Goal: Find specific page/section: Find specific page/section

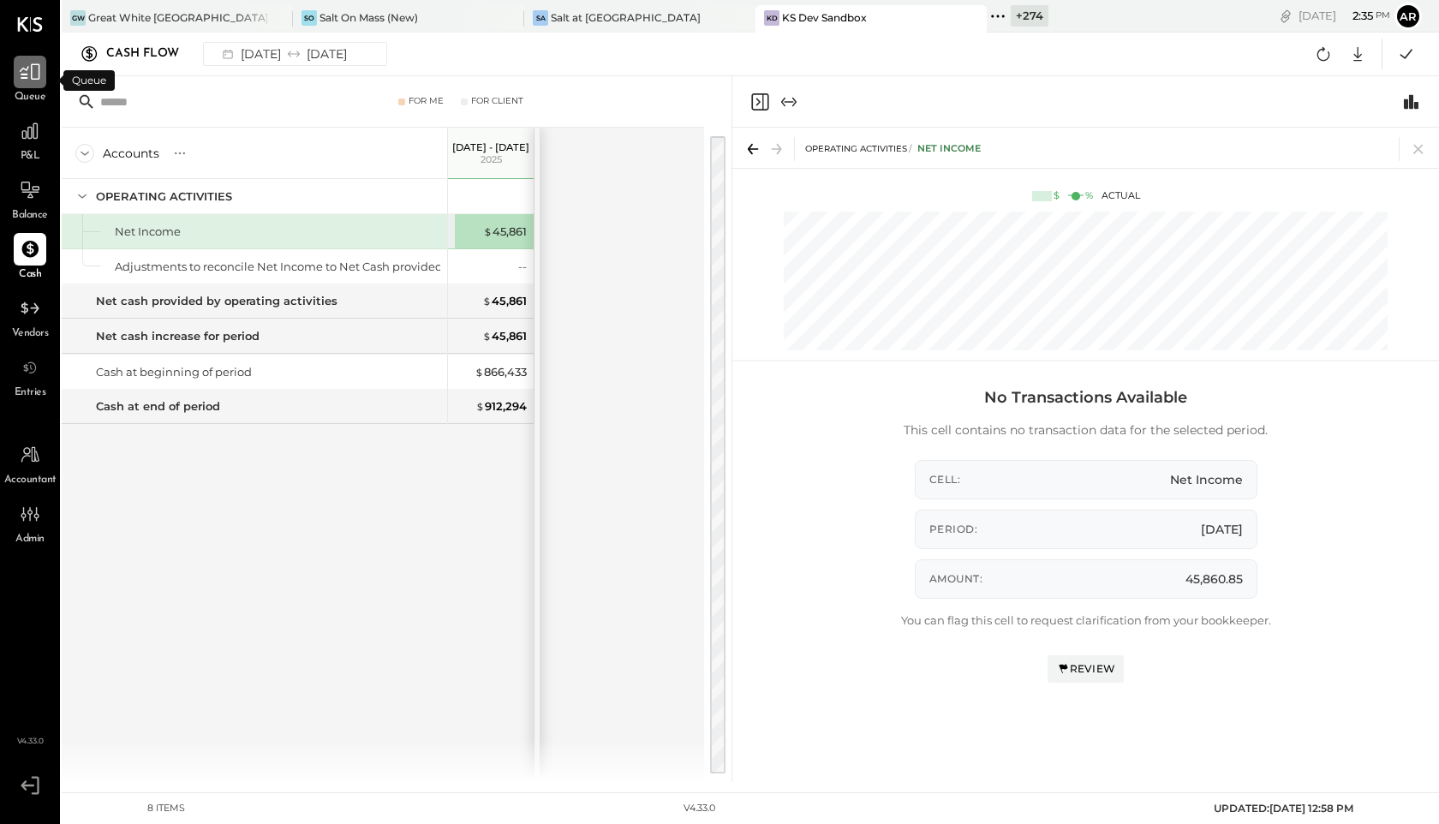
click at [30, 72] on icon at bounding box center [30, 72] width 22 height 22
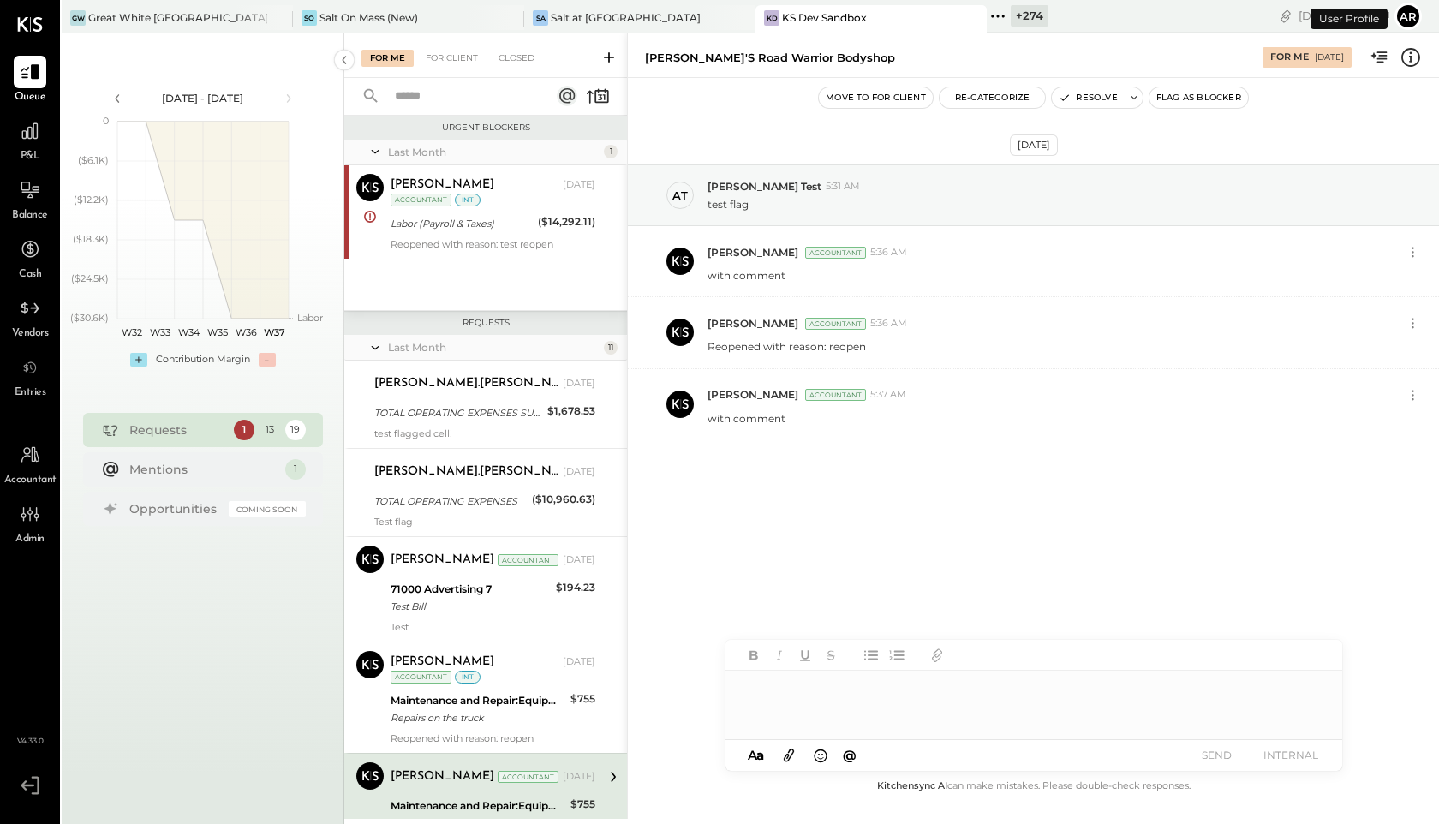
scroll to position [337, 0]
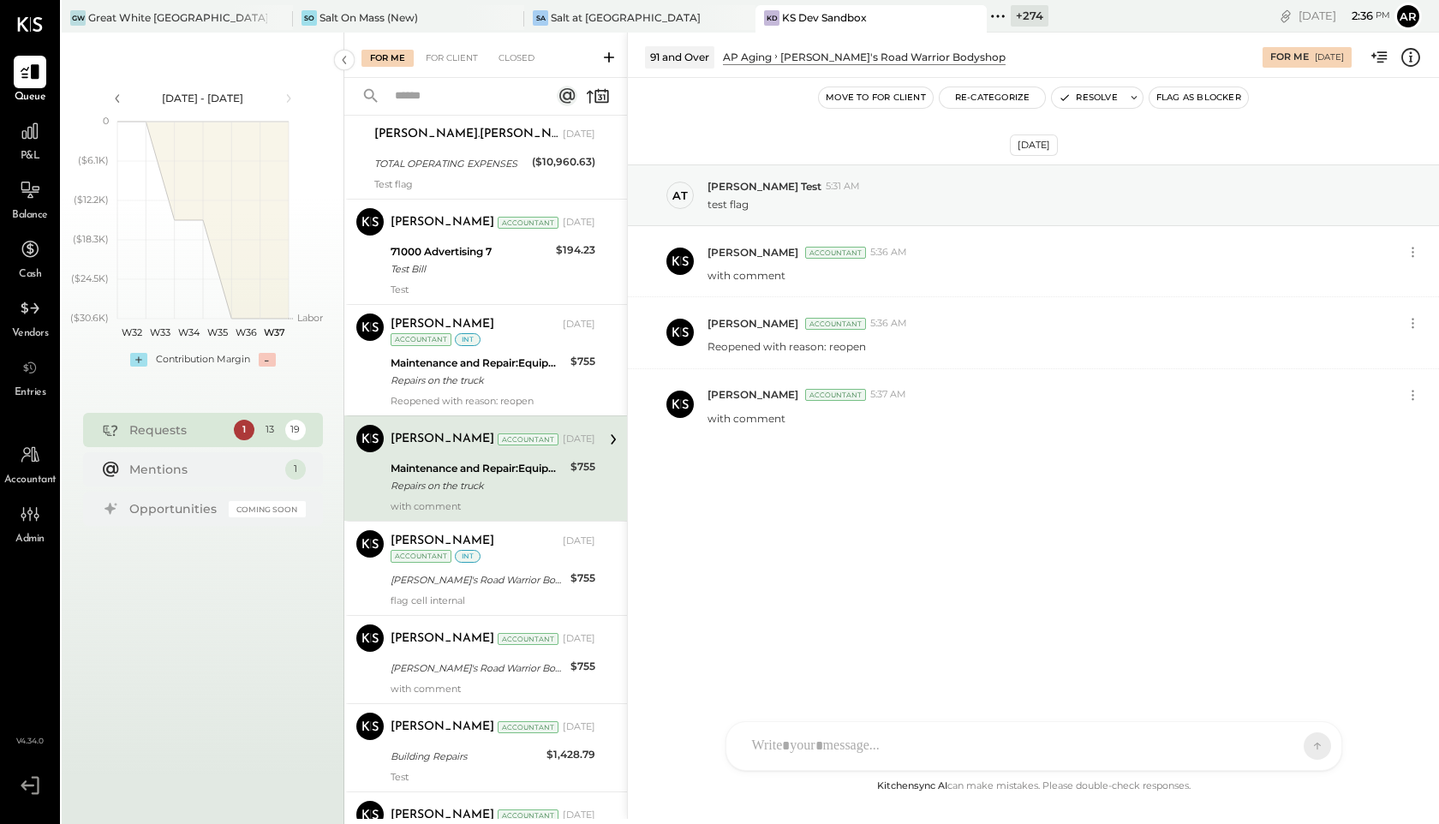
click at [851, 744] on div at bounding box center [1018, 746] width 550 height 38
